Goal: Transaction & Acquisition: Obtain resource

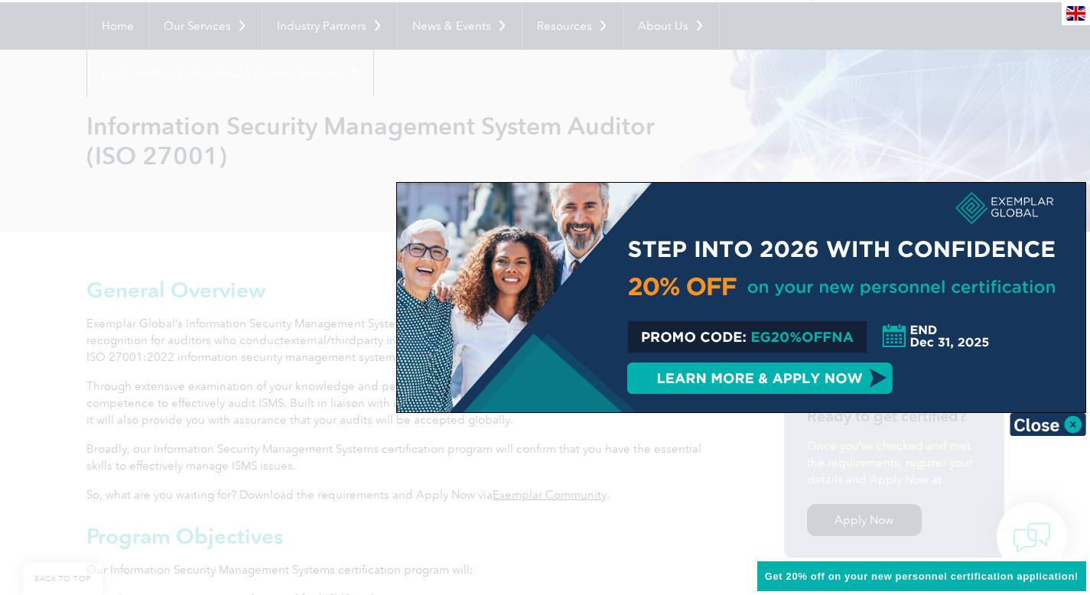
scroll to position [149, 0]
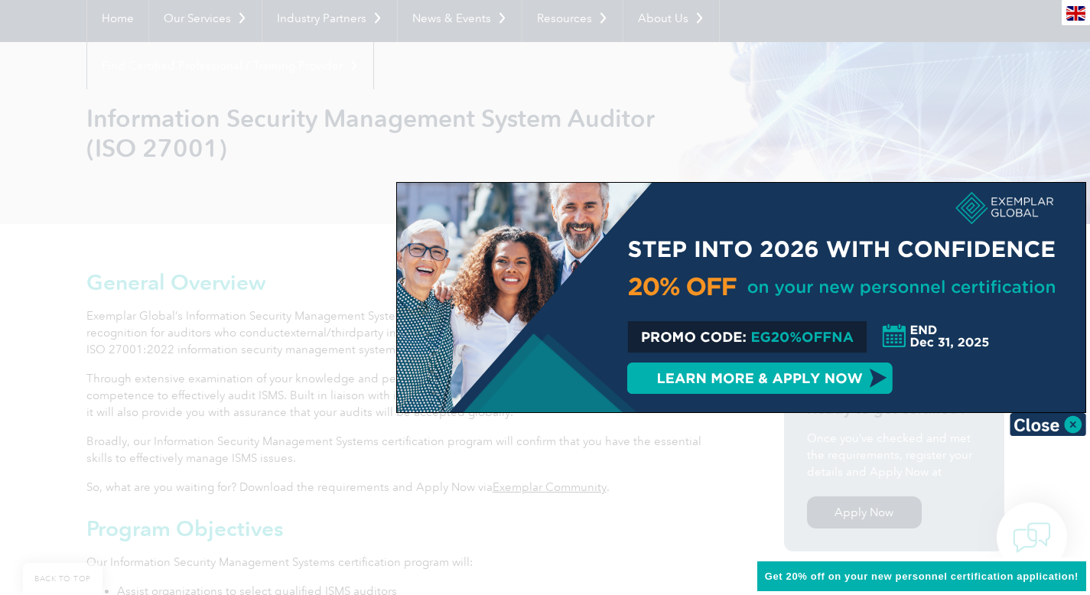
click at [824, 147] on div at bounding box center [545, 297] width 1090 height 595
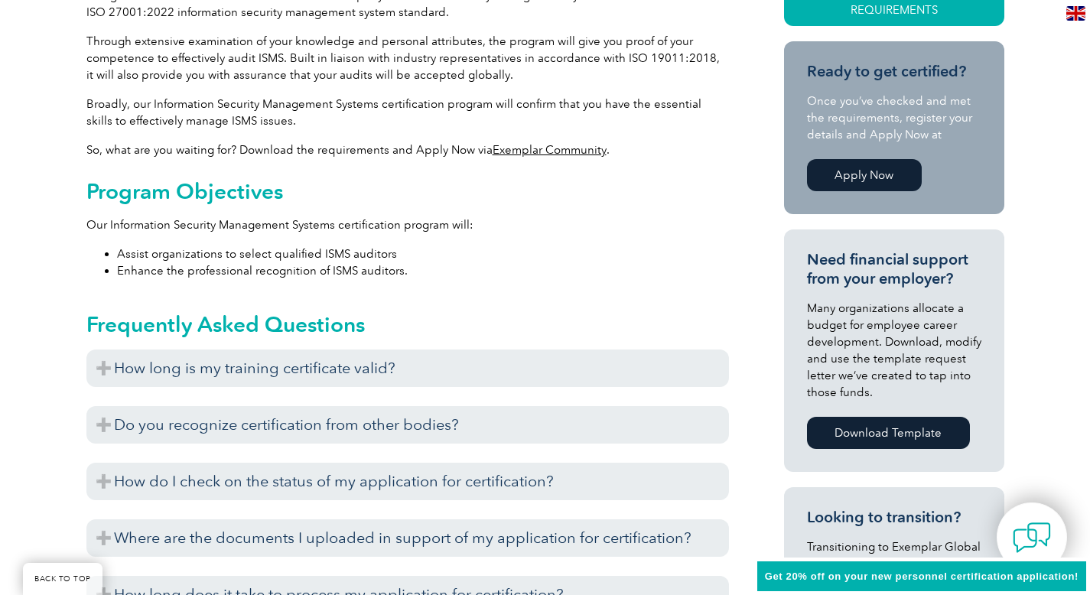
scroll to position [516, 0]
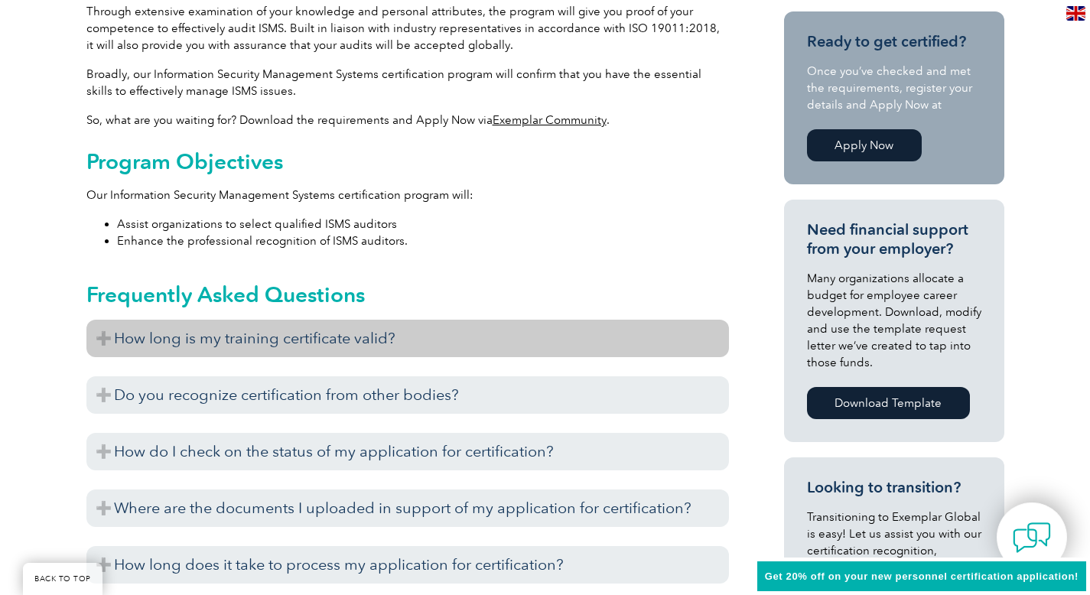
click at [594, 346] on h3 "How long is my training certificate valid?" at bounding box center [407, 338] width 642 height 37
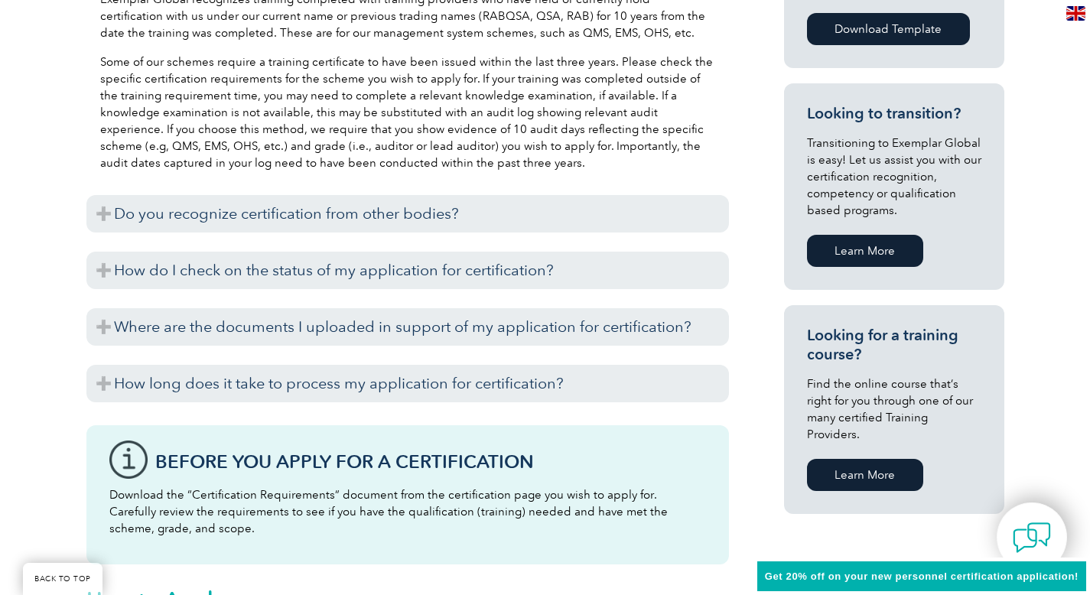
scroll to position [914, 0]
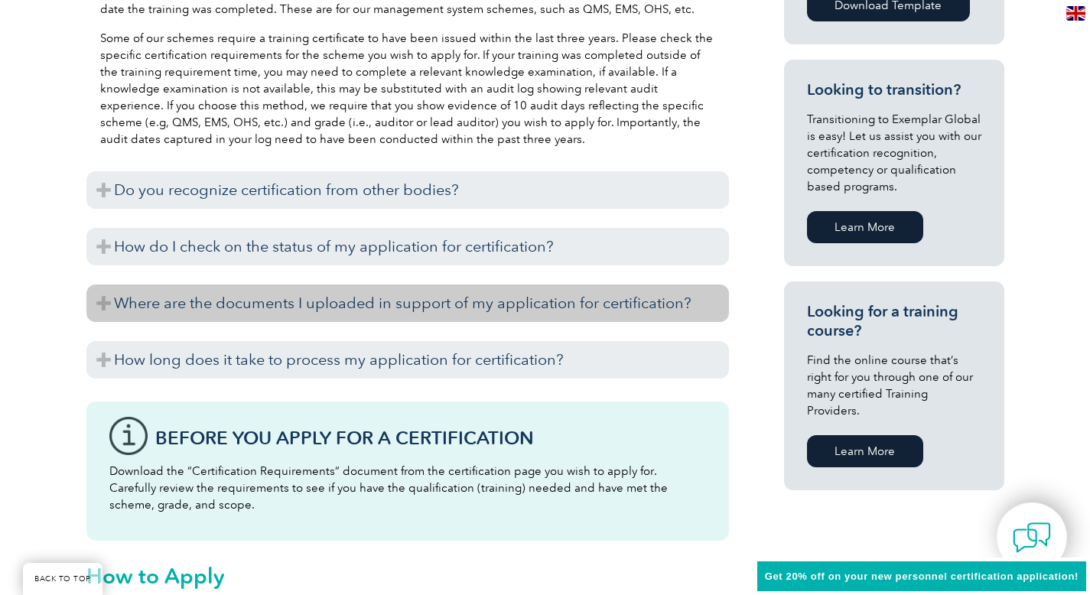
click at [588, 305] on h3 "Where are the documents I uploaded in support of my application for certificati…" at bounding box center [407, 302] width 642 height 37
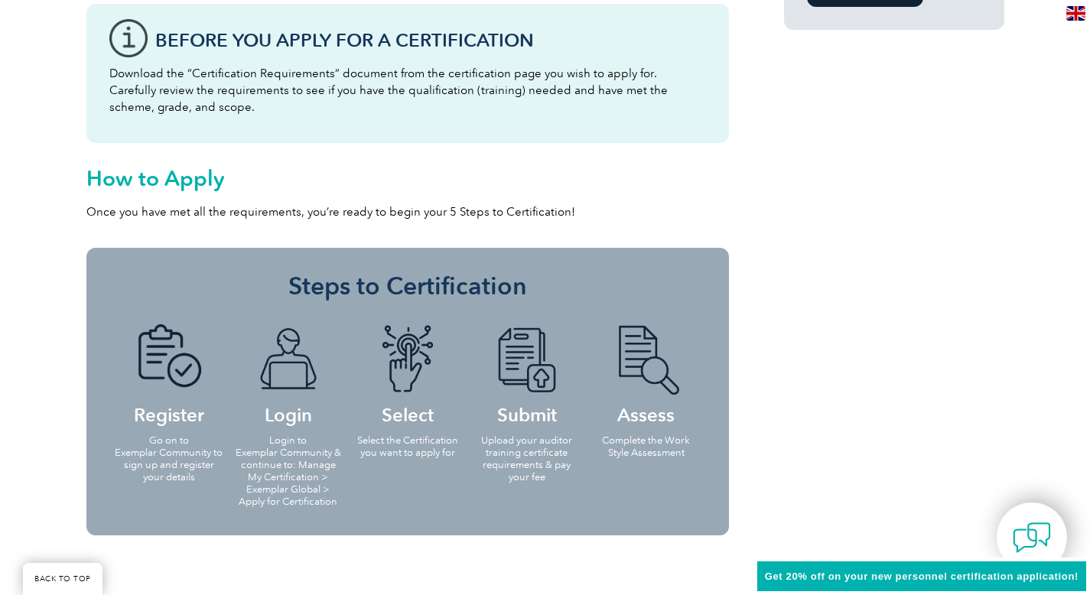
scroll to position [1373, 0]
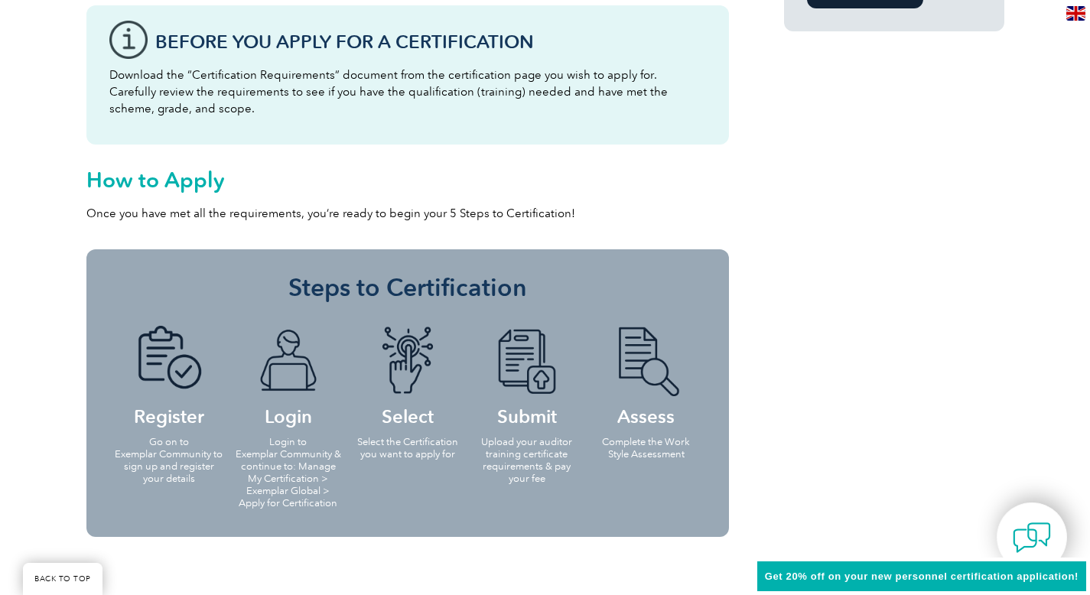
click at [243, 83] on p "Download the “Certification Requirements” document from the certification page …" at bounding box center [407, 92] width 596 height 50
click at [249, 32] on h3 "Before You Apply For a Certification" at bounding box center [430, 41] width 551 height 19
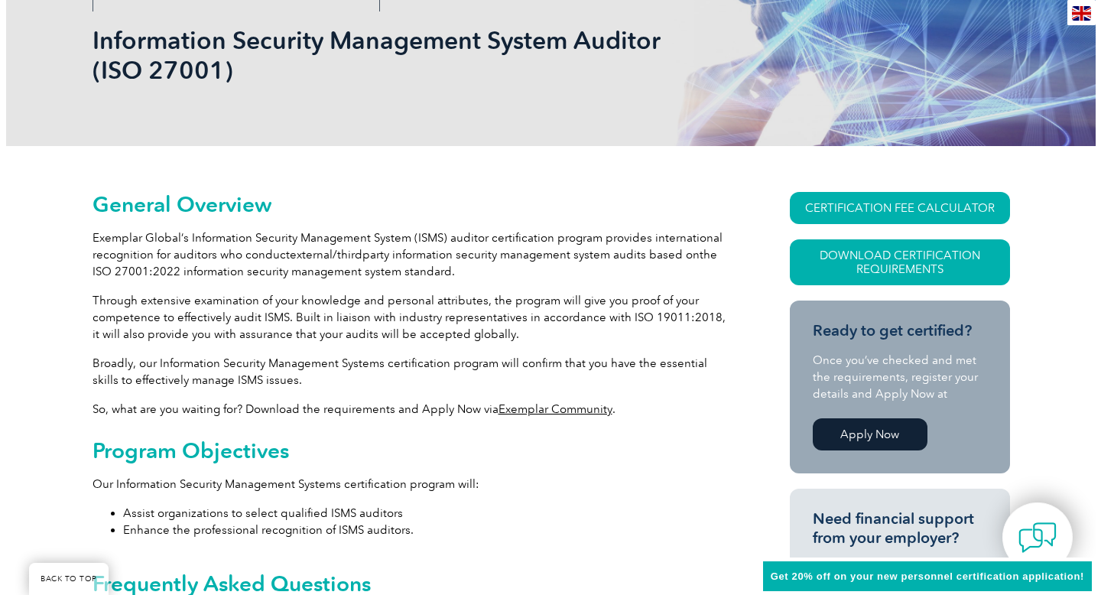
scroll to position [229, 0]
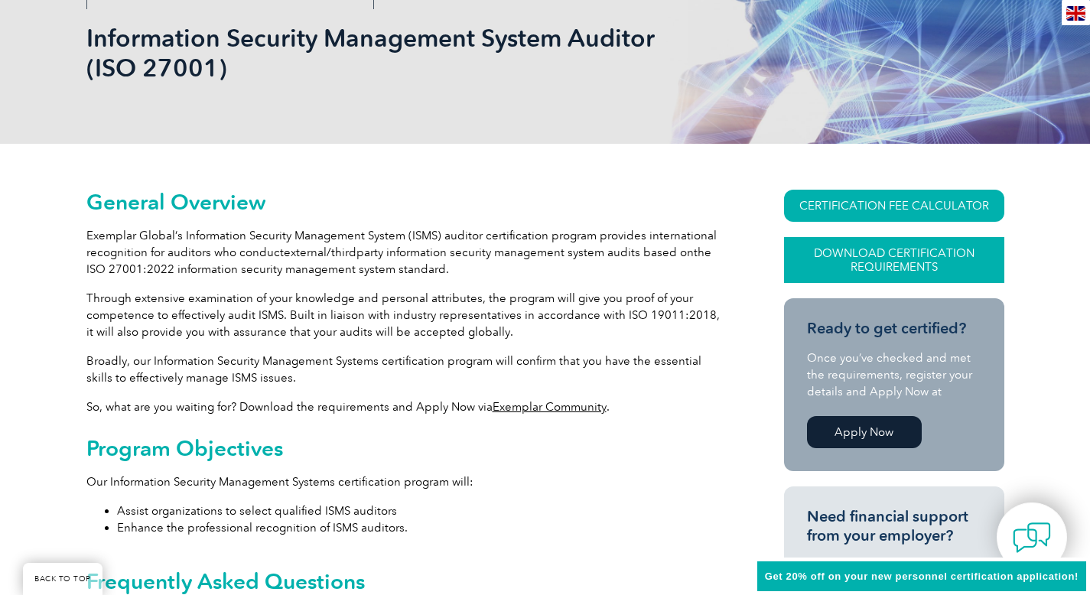
click at [882, 268] on link "Download Certification Requirements" at bounding box center [894, 260] width 220 height 46
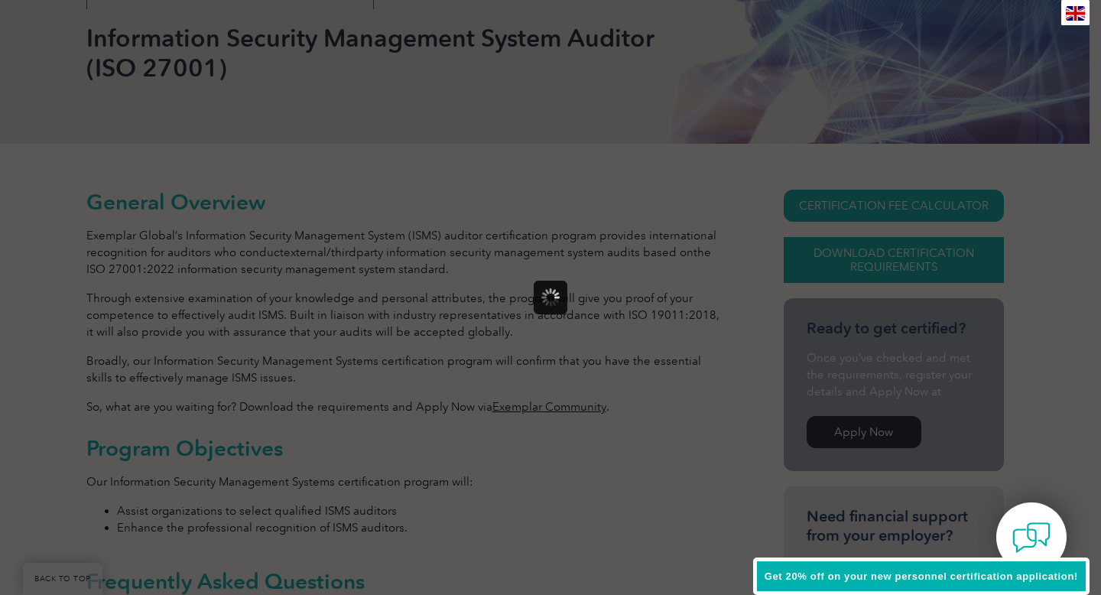
scroll to position [0, 0]
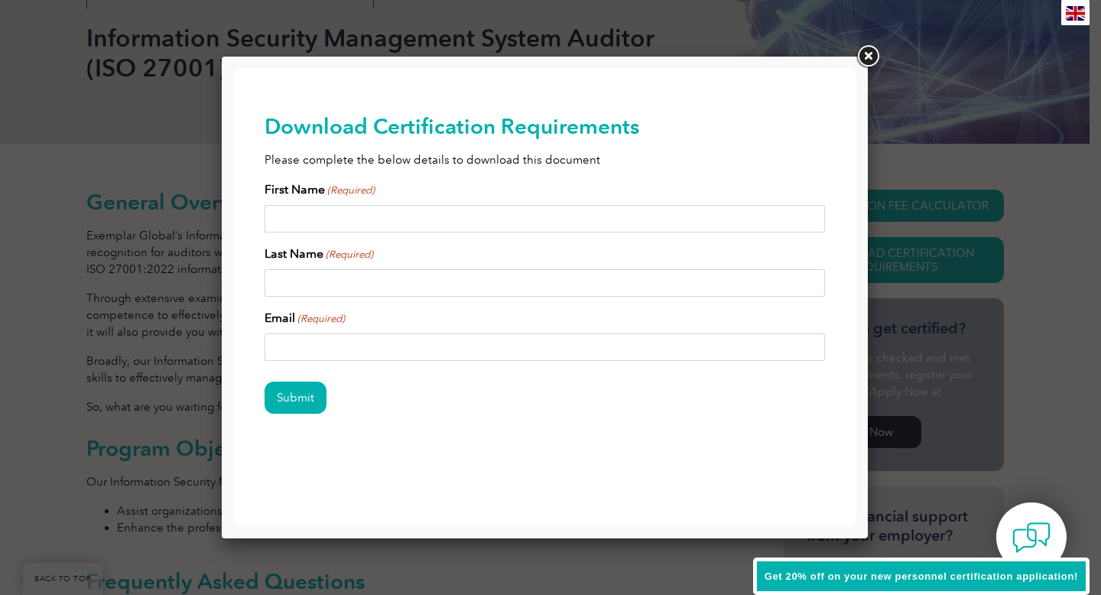
click at [444, 205] on input "First Name (Required)" at bounding box center [545, 219] width 561 height 28
type input "[PERSON_NAME]"
type input "[EMAIL_ADDRESS][DOMAIN_NAME]"
click at [307, 395] on input "Submit" at bounding box center [296, 398] width 62 height 32
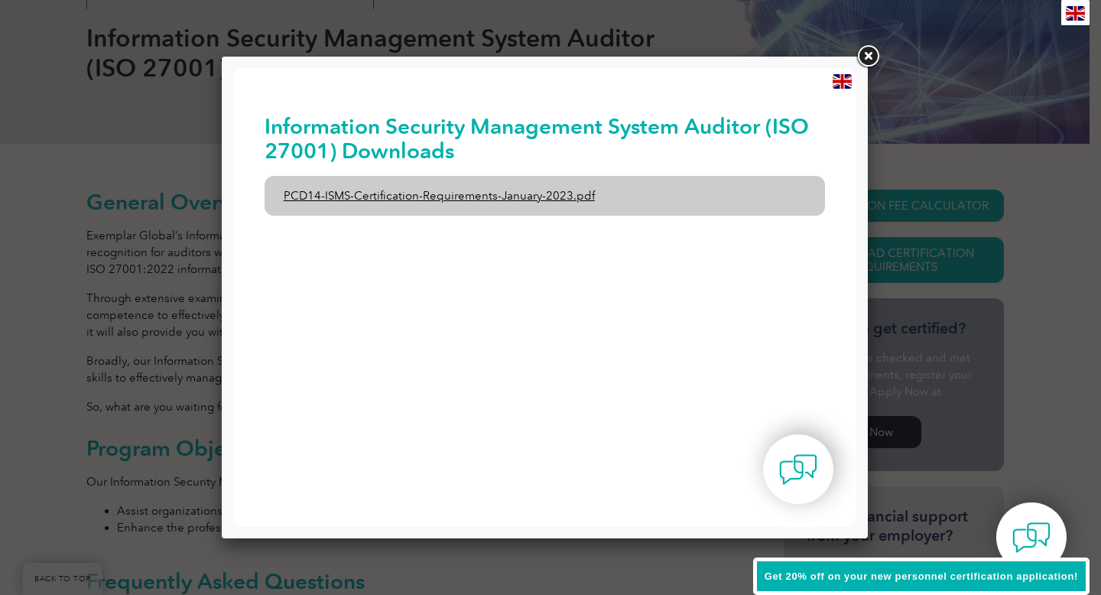
click at [444, 181] on link "PCD14-ISMS-Certification-Requirements-January-2023.pdf" at bounding box center [545, 196] width 561 height 40
